Goal: Task Accomplishment & Management: Manage account settings

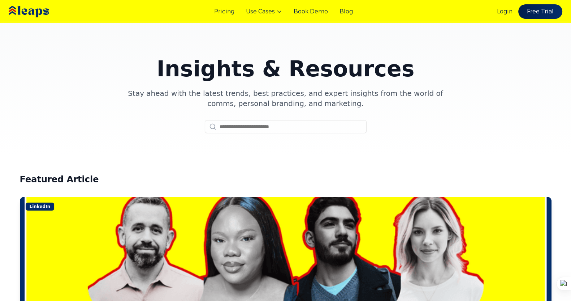
click at [28, 8] on img at bounding box center [39, 12] width 65 height 22
click at [28, 8] on body "Pricing Use Cases Book Demo Blog Login Free Trial Pricing Use Cases Contact Blo…" at bounding box center [285, 150] width 571 height 301
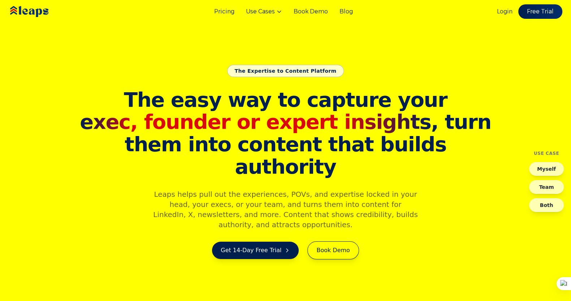
click at [240, 65] on section "The Expertise to Content Platform The easy way to capture your exec, founder or…" at bounding box center [285, 150] width 571 height 301
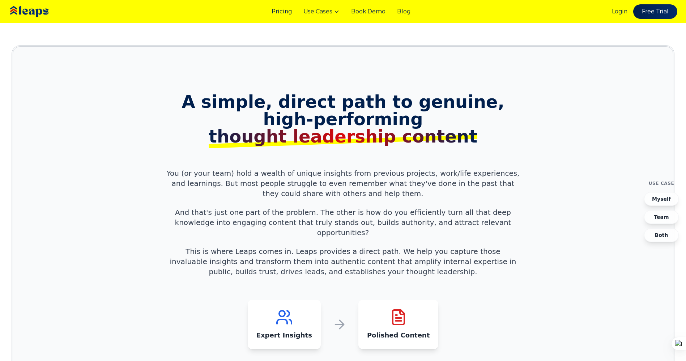
scroll to position [658, 0]
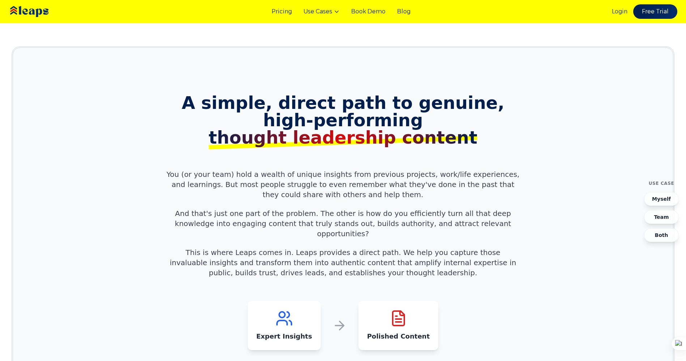
drag, startPoint x: 93, startPoint y: 52, endPoint x: 609, endPoint y: 341, distance: 592.0
click at [0, 0] on div "1426x799 frames : 0 0 / 15 secs" at bounding box center [0, 0] width 0 height 0
click at [550, 111] on section "A simple, direct path to genuine, high-performing thought leadership content Yo…" at bounding box center [343, 218] width 662 height 345
click at [458, 123] on span "high-performing thought leadership content" at bounding box center [343, 128] width 353 height 35
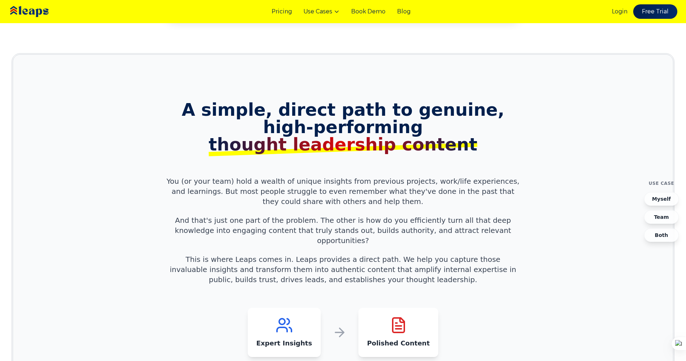
scroll to position [649, 0]
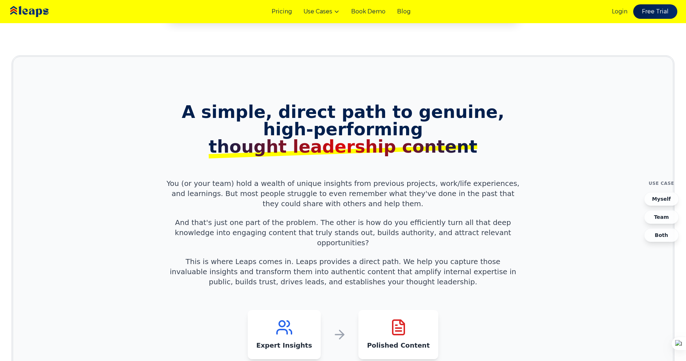
click at [458, 123] on span "high-performing thought leadership content" at bounding box center [343, 137] width 353 height 35
click at [0, 0] on icon at bounding box center [0, 0] width 0 height 0
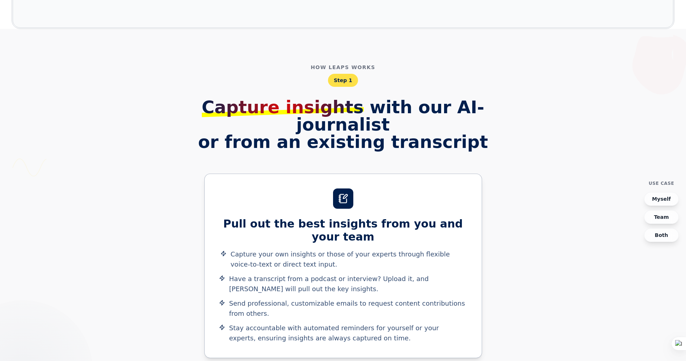
scroll to position [1017, 0]
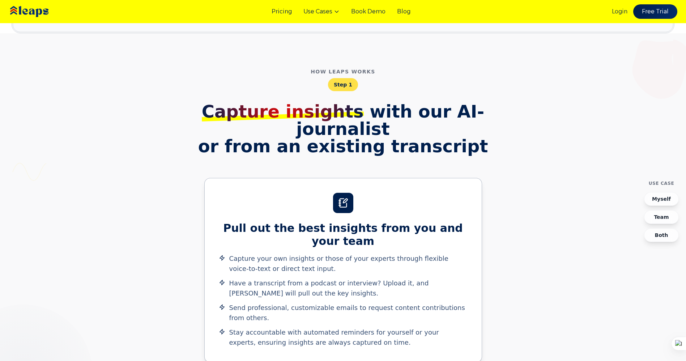
click at [0, 0] on icon at bounding box center [0, 0] width 0 height 0
click at [0, 0] on img at bounding box center [0, 0] width 0 height 0
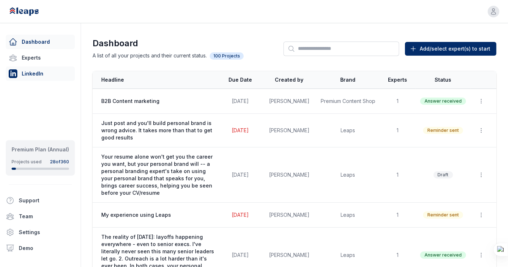
click at [43, 69] on link "LinkedIn" at bounding box center [40, 73] width 69 height 14
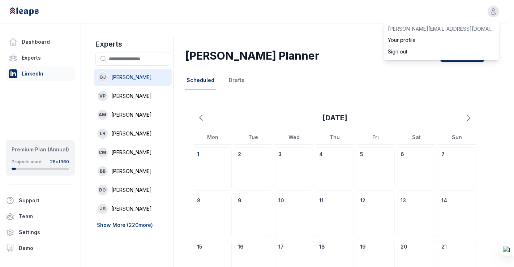
click at [491, 12] on div "button" at bounding box center [494, 12] width 12 height 12
click at [323, 55] on div "Open user menu rennie@leapshq.com Your profile Sign out Dashboard Experts Linke…" at bounding box center [254, 199] width 508 height 399
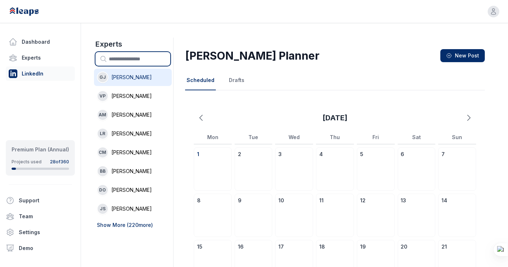
click at [147, 57] on input "text" at bounding box center [132, 59] width 75 height 14
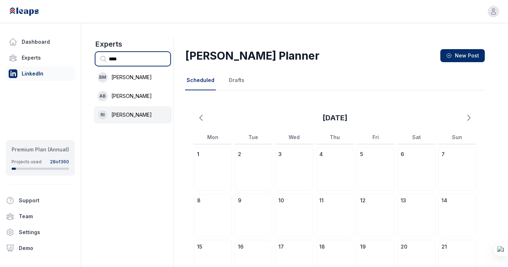
type input "****"
click at [136, 110] on li "RI Rennie Ijidola" at bounding box center [133, 114] width 78 height 17
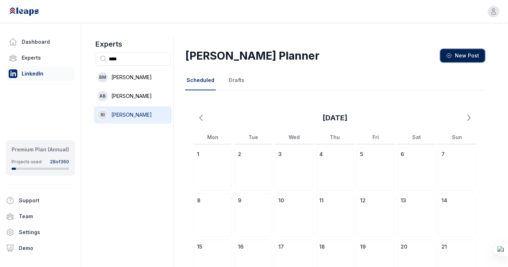
click at [467, 55] on span "New Post" at bounding box center [467, 55] width 24 height 7
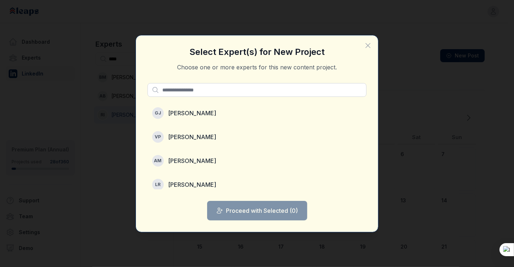
click at [514, 253] on div at bounding box center [514, 133] width 0 height 267
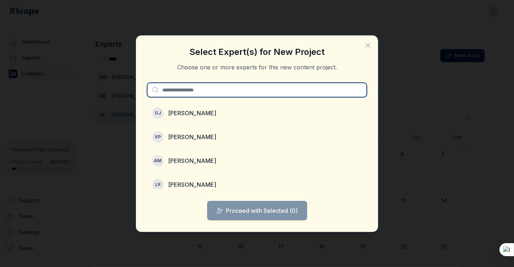
click at [309, 91] on input "text" at bounding box center [256, 90] width 219 height 14
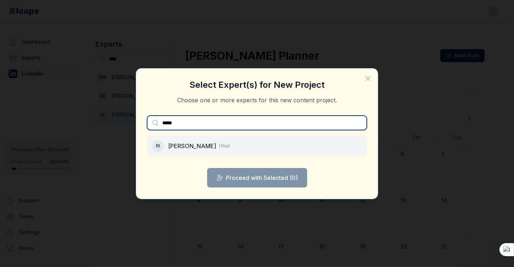
type input "*****"
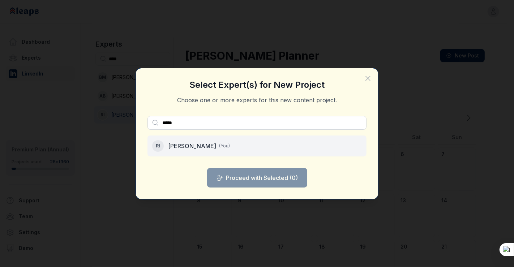
click at [267, 149] on li "RI Rennie Ijidola (You)" at bounding box center [256, 146] width 219 height 21
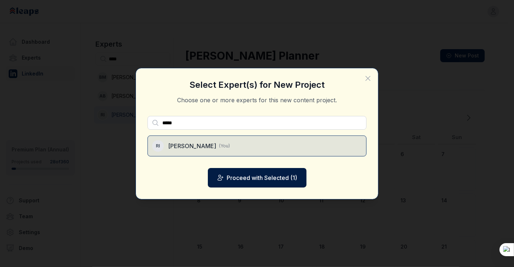
click at [272, 173] on button "Proceed with Selected ( 1 )" at bounding box center [257, 178] width 99 height 20
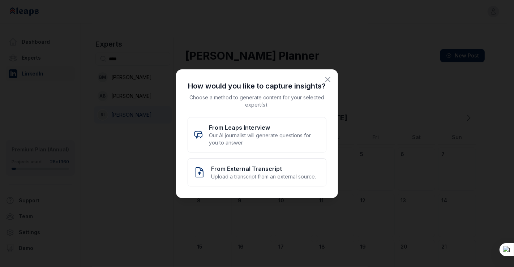
click at [326, 80] on icon "button" at bounding box center [327, 79] width 9 height 9
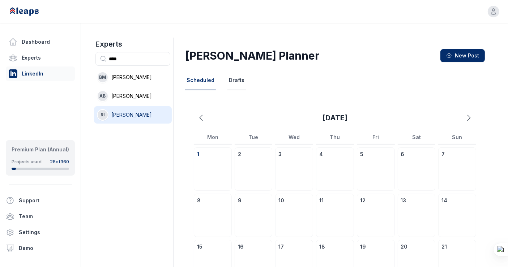
click at [233, 79] on button "Drafts" at bounding box center [236, 81] width 18 height 20
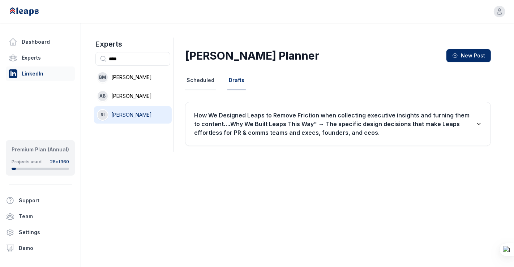
click at [192, 77] on button "Scheduled" at bounding box center [200, 81] width 31 height 20
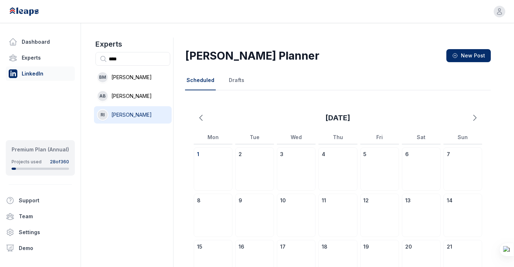
click at [493, 10] on button "Open user menu" at bounding box center [499, 12] width 16 height 16
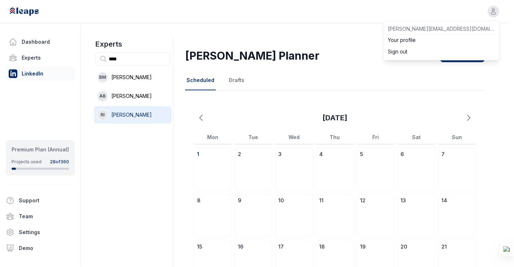
click at [430, 50] on button "Sign out" at bounding box center [441, 52] width 116 height 12
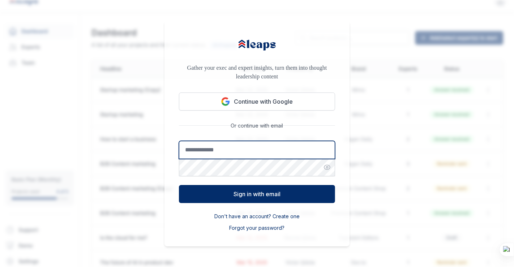
click at [266, 150] on input "Email address" at bounding box center [257, 150] width 156 height 18
type input "**********"
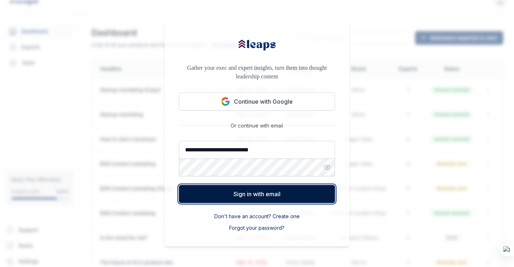
click at [259, 195] on button "Sign in with email" at bounding box center [257, 194] width 156 height 18
